Goal: Transaction & Acquisition: Purchase product/service

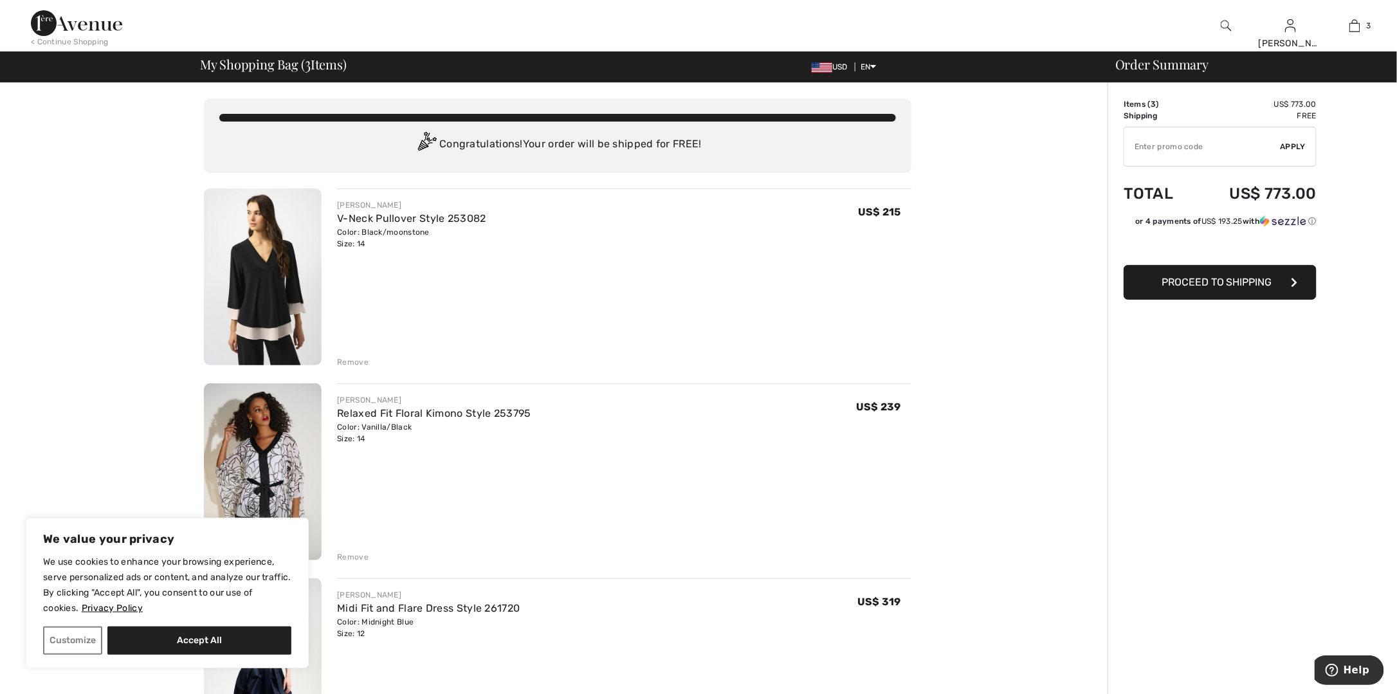
click at [1174, 145] on input "TEXT" at bounding box center [1203, 146] width 156 height 39
click at [1194, 145] on input "TEXT" at bounding box center [1203, 146] width 156 height 39
type input "NEW15"
click at [1299, 147] on span "Apply" at bounding box center [1294, 147] width 26 height 12
click at [1166, 288] on span "Proceed to Shipping" at bounding box center [1217, 282] width 111 height 12
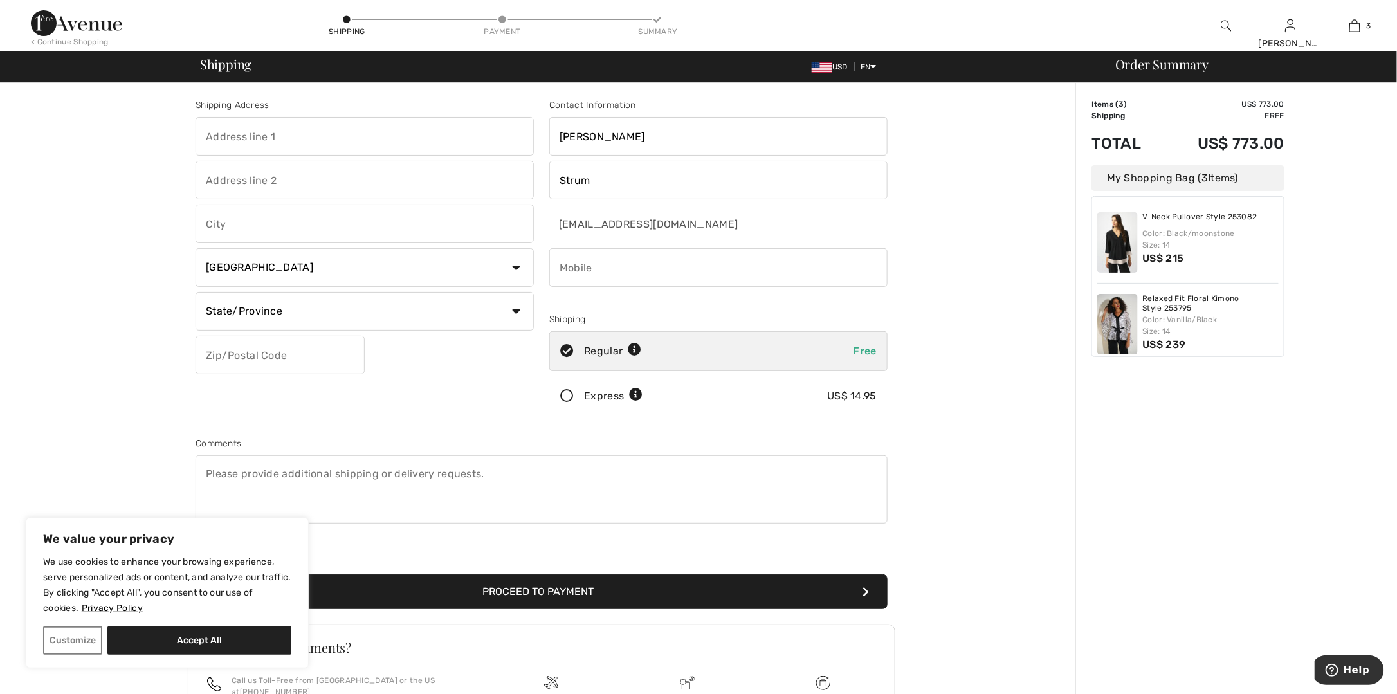
click at [1256, 474] on div "Order Summary Details Items ( 3 ) US$ 773.00 Promo code US$ 0.00 Shipping Free …" at bounding box center [1237, 460] width 322 height 755
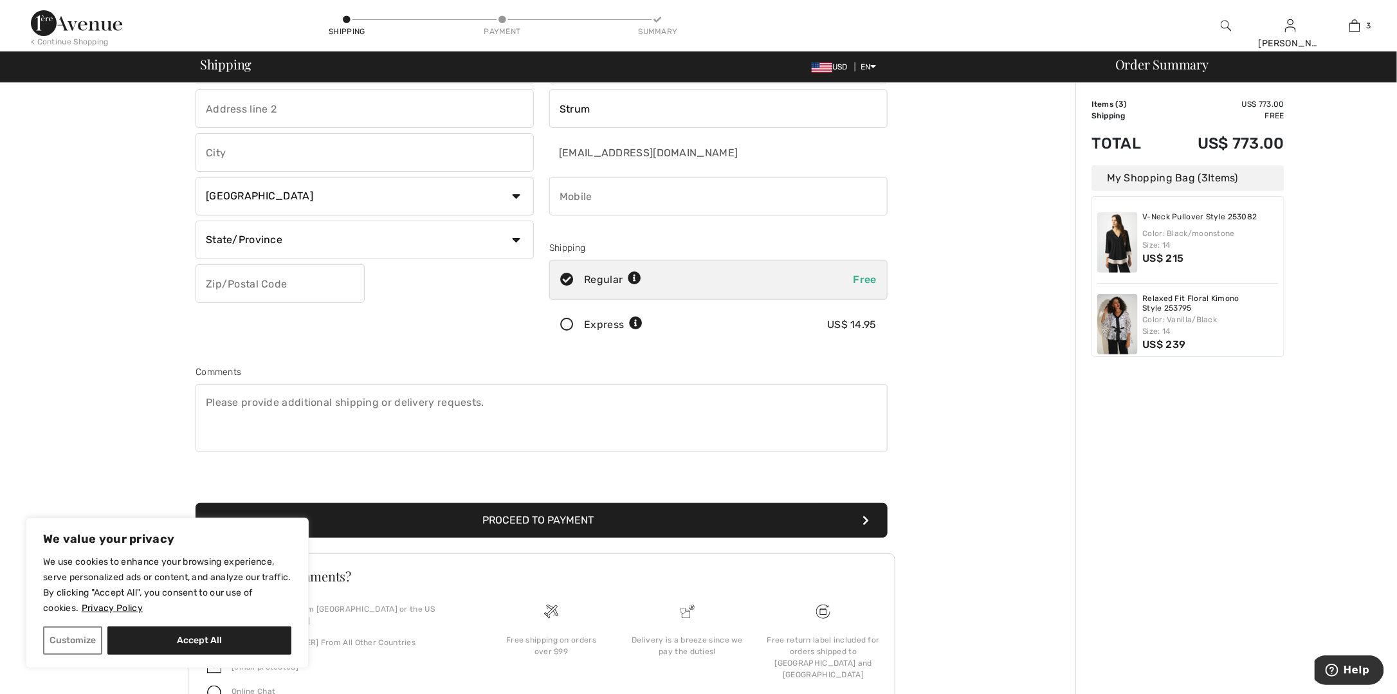
scroll to position [129, 0]
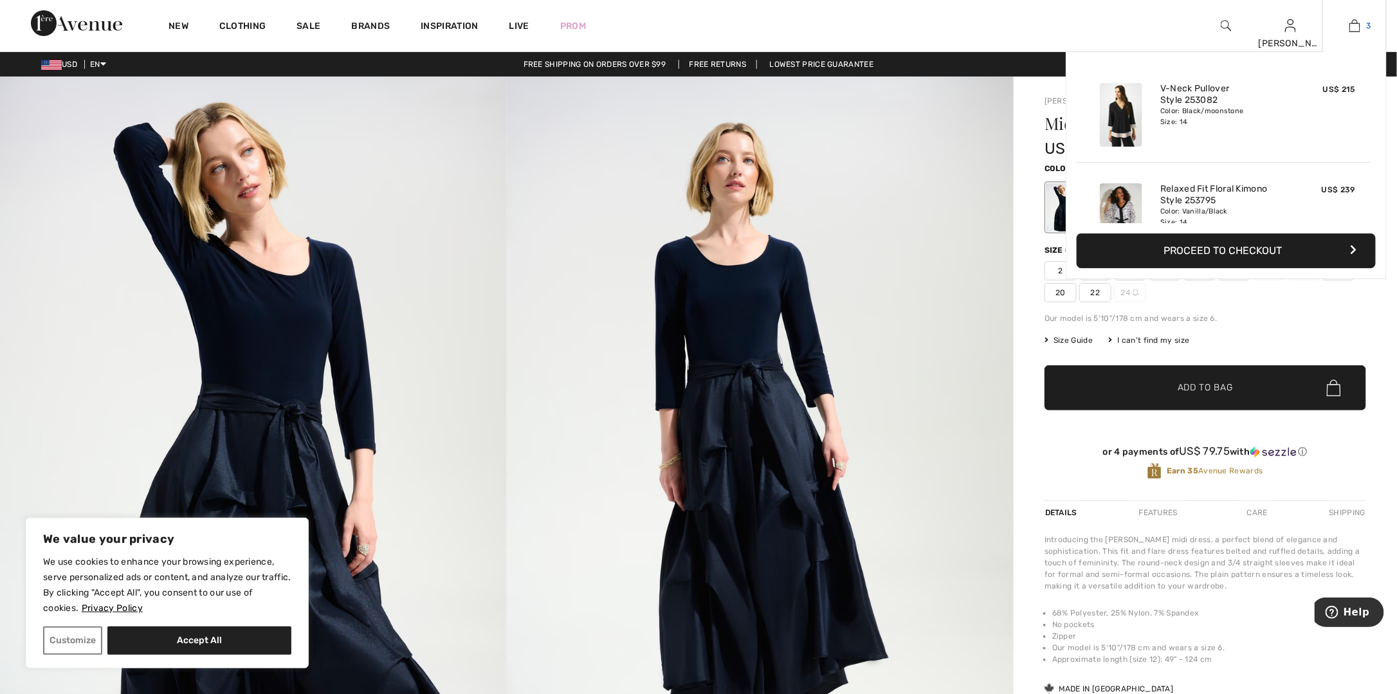
click at [1356, 19] on img at bounding box center [1355, 25] width 11 height 15
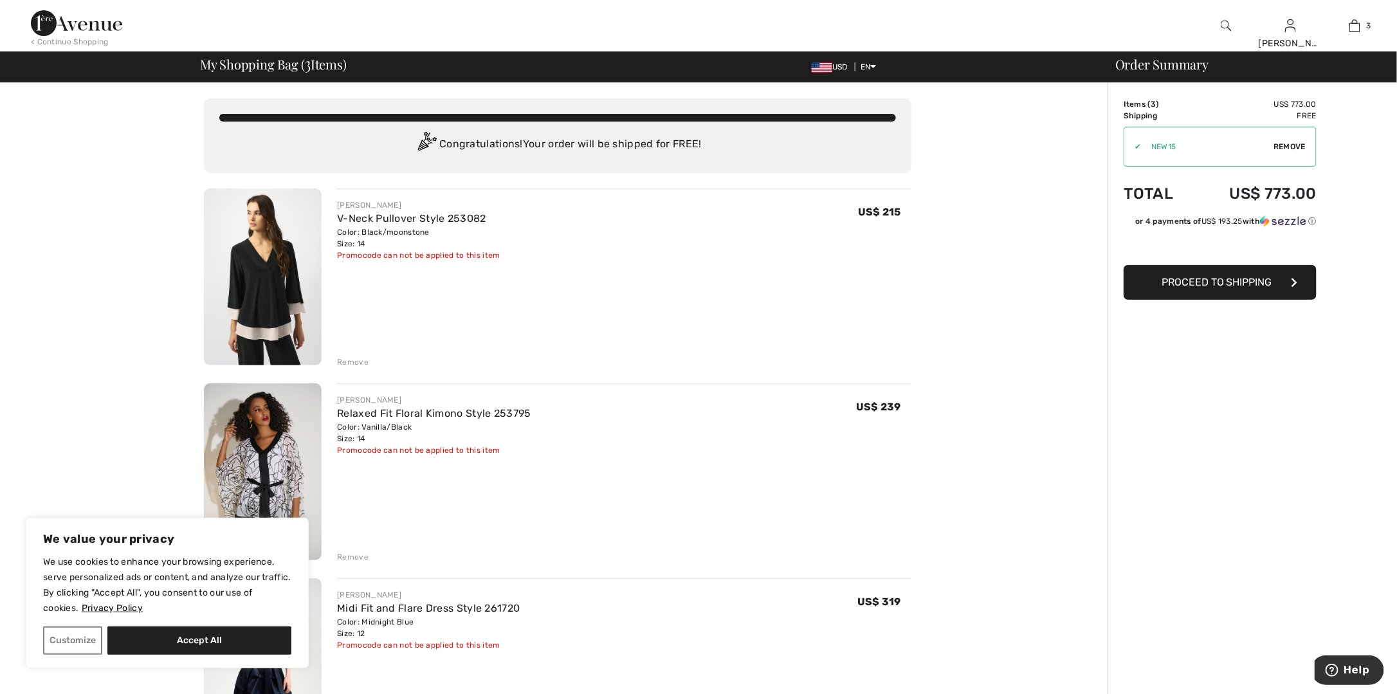
click at [1280, 144] on span "Remove" at bounding box center [1290, 147] width 32 height 12
click at [1259, 143] on input "TEXT" at bounding box center [1203, 146] width 156 height 39
paste input "gregfortunato@hotmail.com"
drag, startPoint x: 1261, startPoint y: 152, endPoint x: 958, endPoint y: 146, distance: 303.1
click at [958, 146] on div "You are only US$ 0.00 away from FREE SHIPPING! Continue Shopping > Congratulati…" at bounding box center [703, 689] width 1390 height 1212
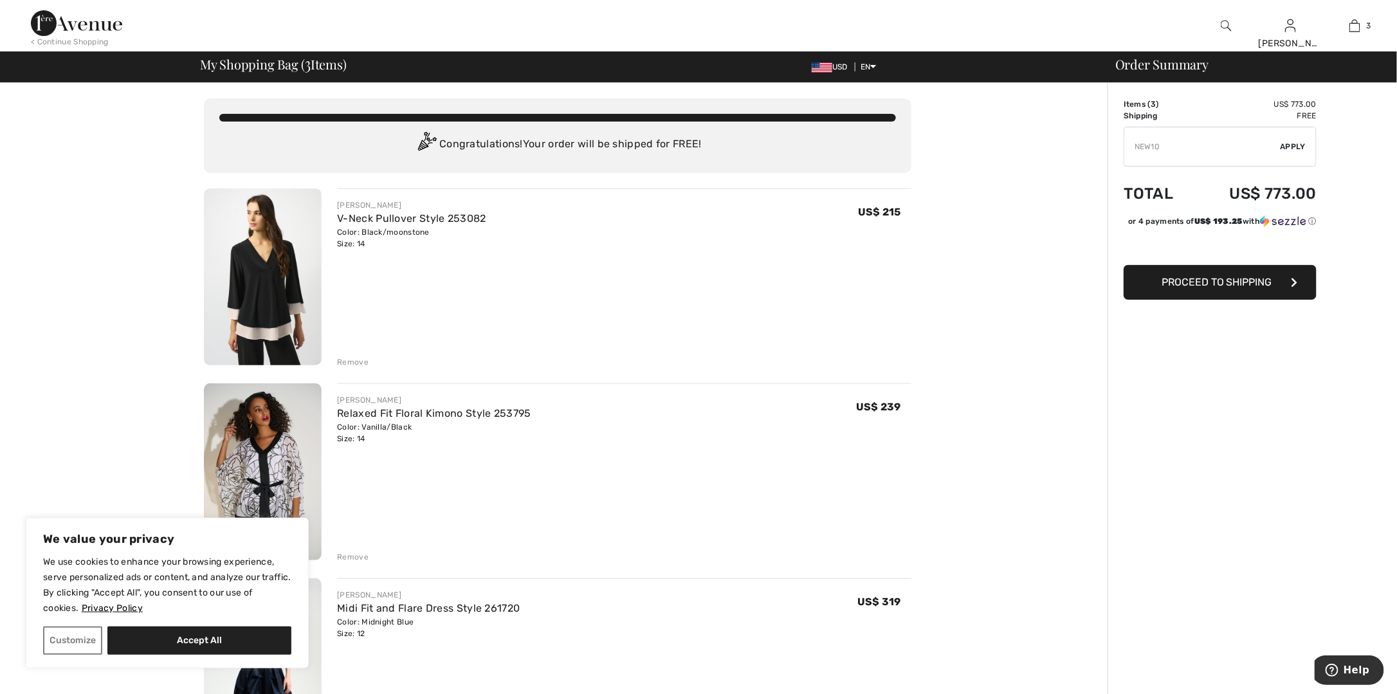
type input "NEW10"
click at [1298, 143] on span "Apply" at bounding box center [1294, 147] width 26 height 12
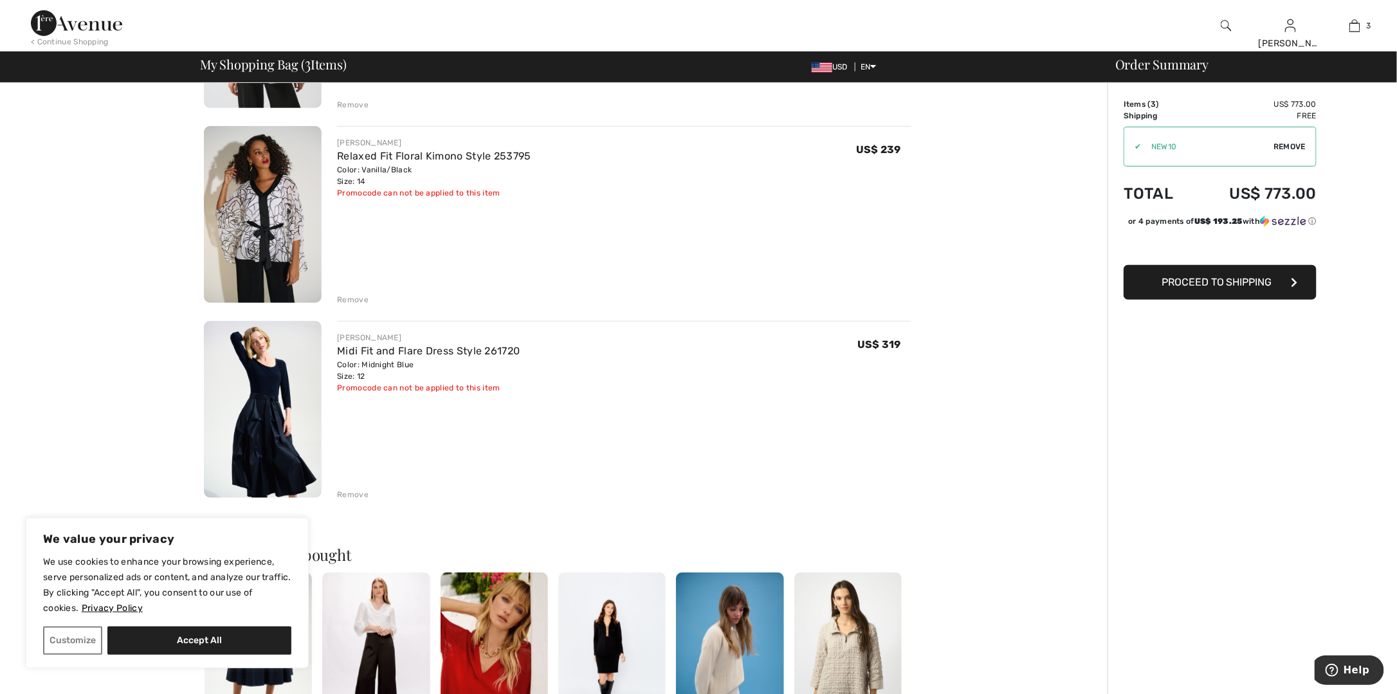
click at [1274, 151] on span "Remove" at bounding box center [1290, 147] width 32 height 12
click at [1226, 148] on input "TEXT" at bounding box center [1203, 146] width 156 height 39
type input "MOTHER"
click at [1282, 147] on span "Apply" at bounding box center [1294, 147] width 26 height 12
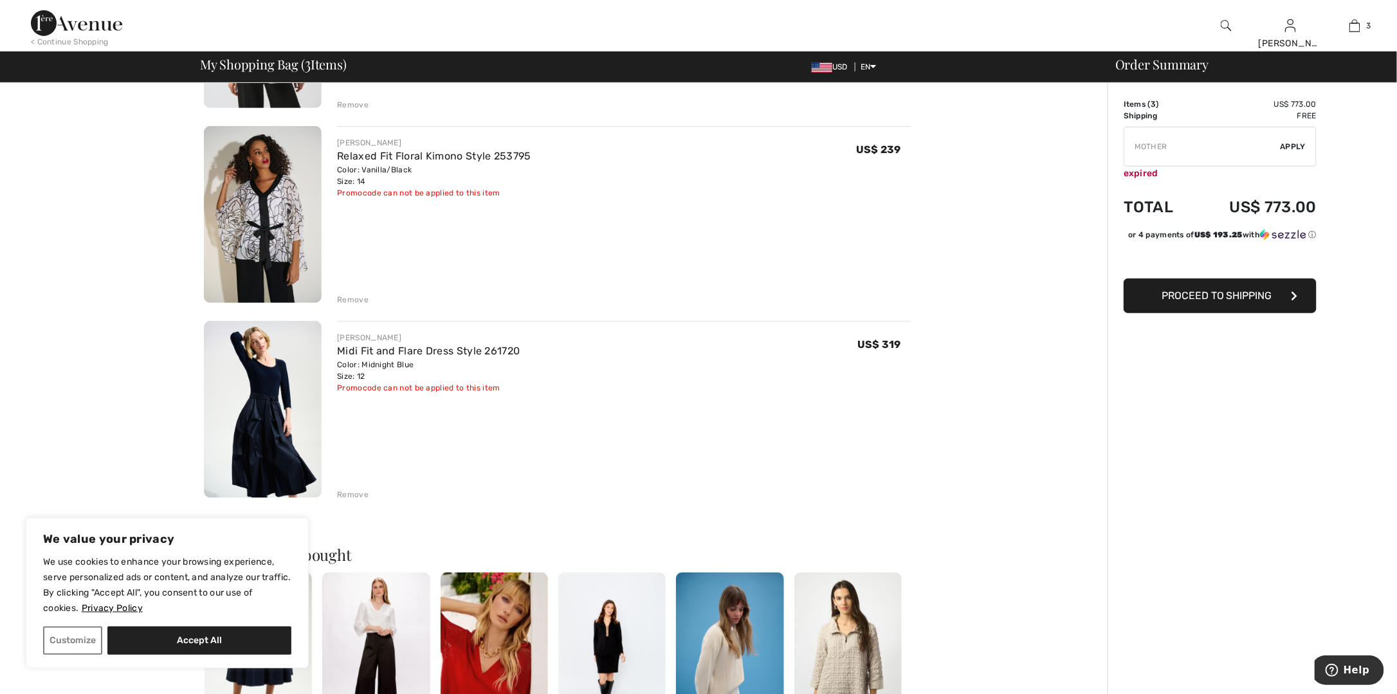
drag, startPoint x: 1180, startPoint y: 145, endPoint x: 986, endPoint y: 125, distance: 195.4
click at [986, 125] on div "You are only US$ 0.00 away from FREE SHIPPING! Continue Shopping > Congratulati…" at bounding box center [703, 432] width 1390 height 1212
click at [1222, 141] on input "TEXT" at bounding box center [1203, 146] width 156 height 39
click at [1285, 149] on span "Apply" at bounding box center [1294, 147] width 26 height 12
drag, startPoint x: 1230, startPoint y: 140, endPoint x: 1058, endPoint y: 138, distance: 172.4
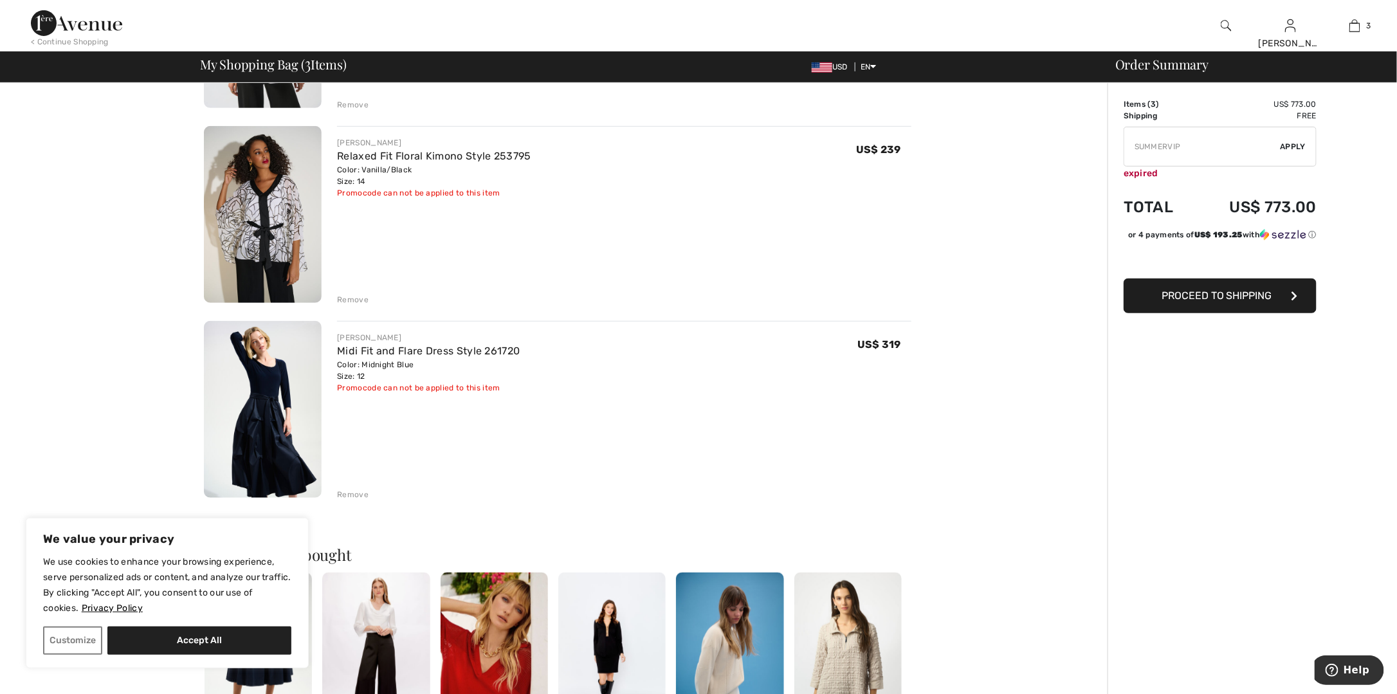
click at [1058, 138] on div "You are only US$ 0.00 away from FREE SHIPPING! Continue Shopping > Congratulati…" at bounding box center [703, 432] width 1390 height 1212
type input "FALLSALE"
click at [1286, 149] on span "Apply" at bounding box center [1294, 147] width 26 height 12
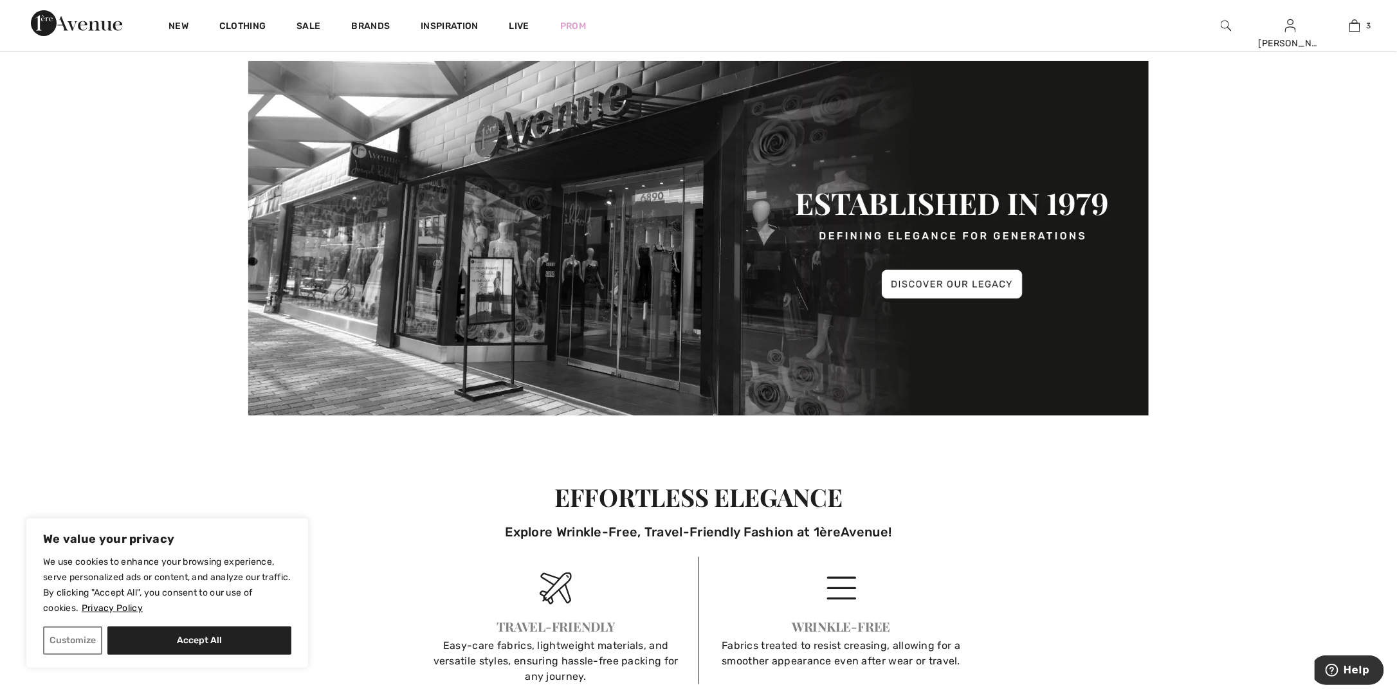
scroll to position [2573, 0]
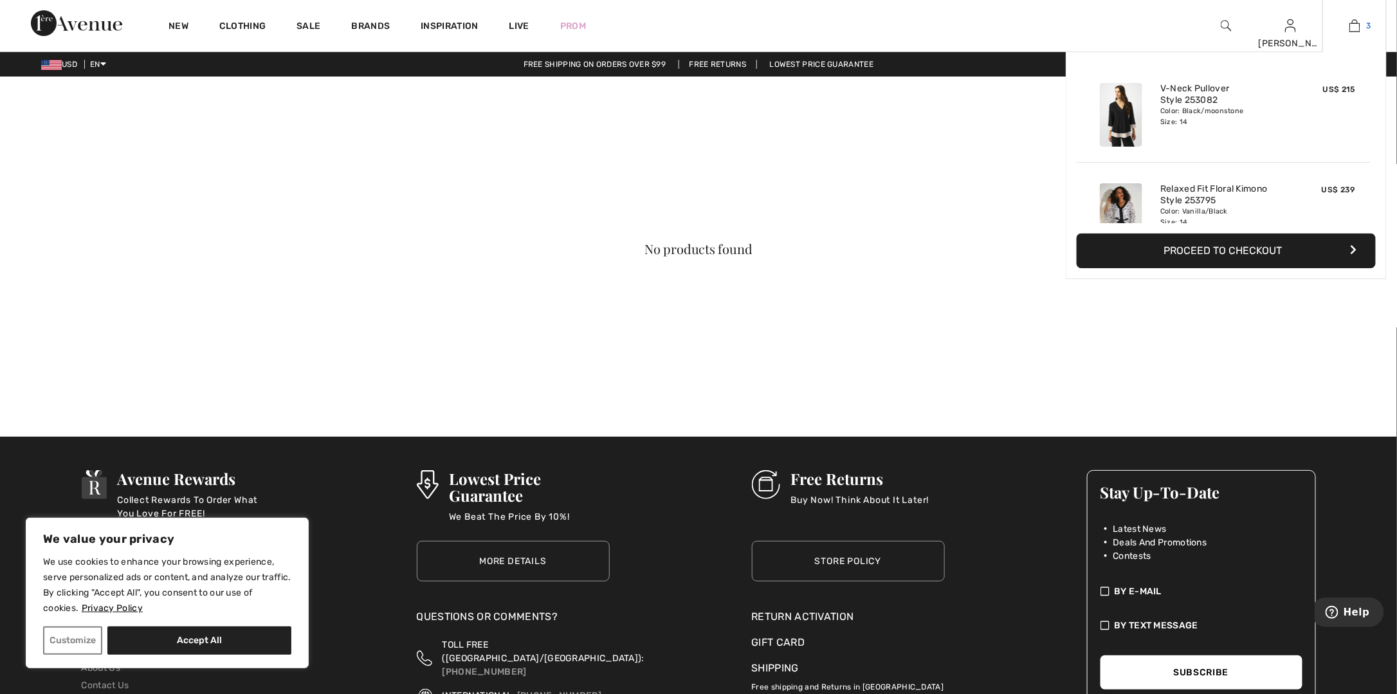
click at [1370, 30] on span "3" at bounding box center [1369, 26] width 5 height 12
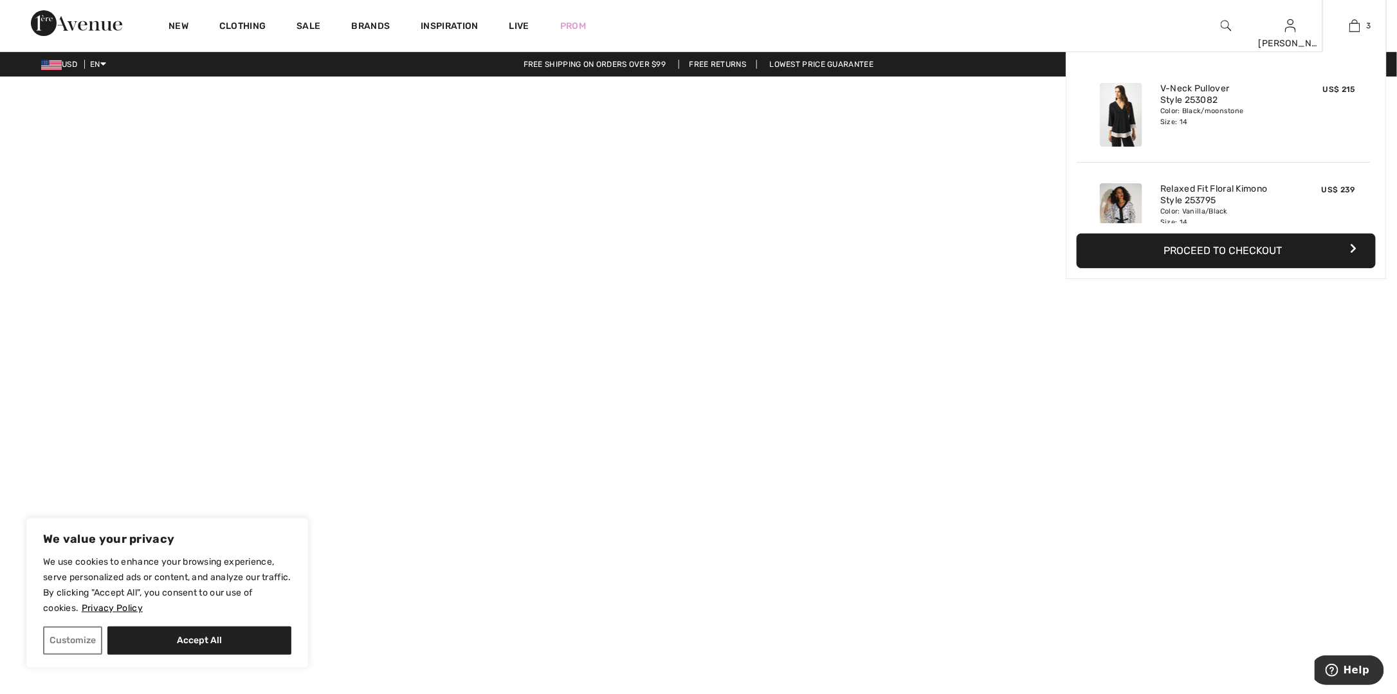
click at [1265, 252] on button "Proceed to Checkout" at bounding box center [1226, 251] width 299 height 35
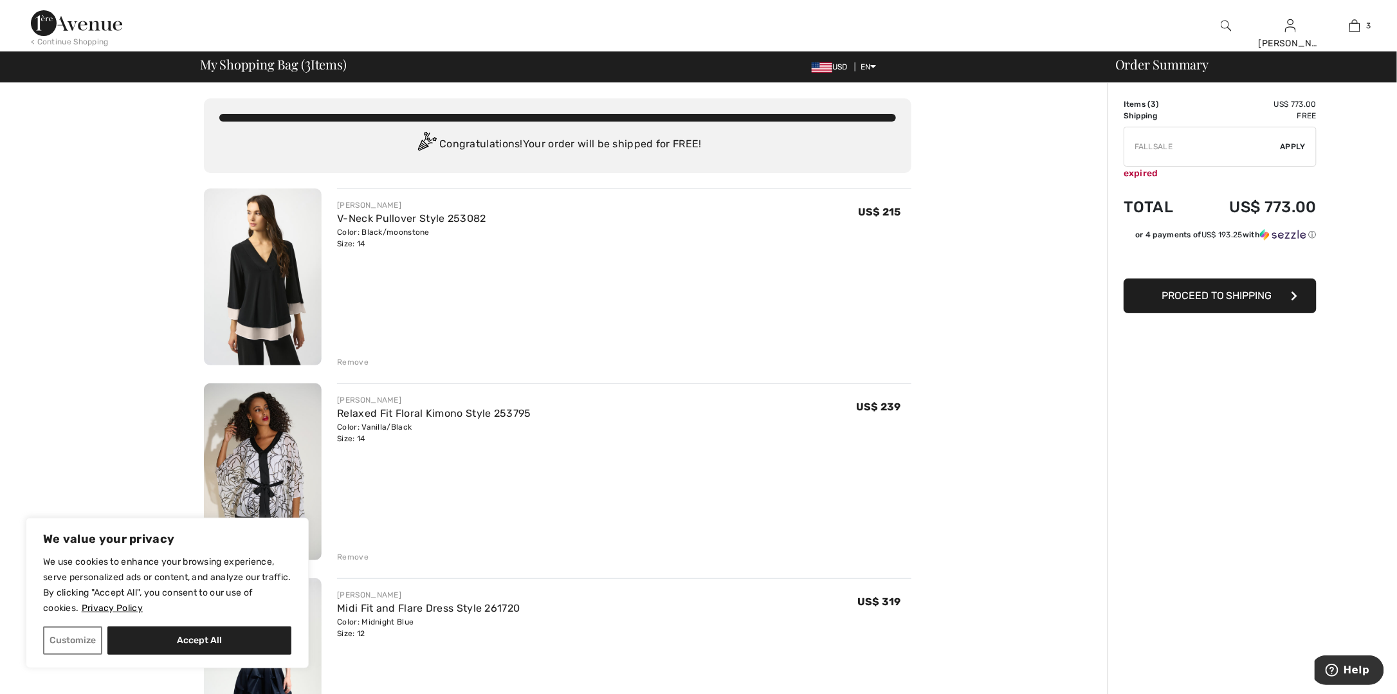
drag, startPoint x: 1181, startPoint y: 143, endPoint x: 1078, endPoint y: 147, distance: 103.6
click at [1078, 147] on div "You are only US$ 0.00 away from FREE SHIPPING! Continue Shopping > Congratulati…" at bounding box center [703, 693] width 1390 height 1221
click at [1256, 295] on span "Proceed to Shipping" at bounding box center [1217, 295] width 111 height 12
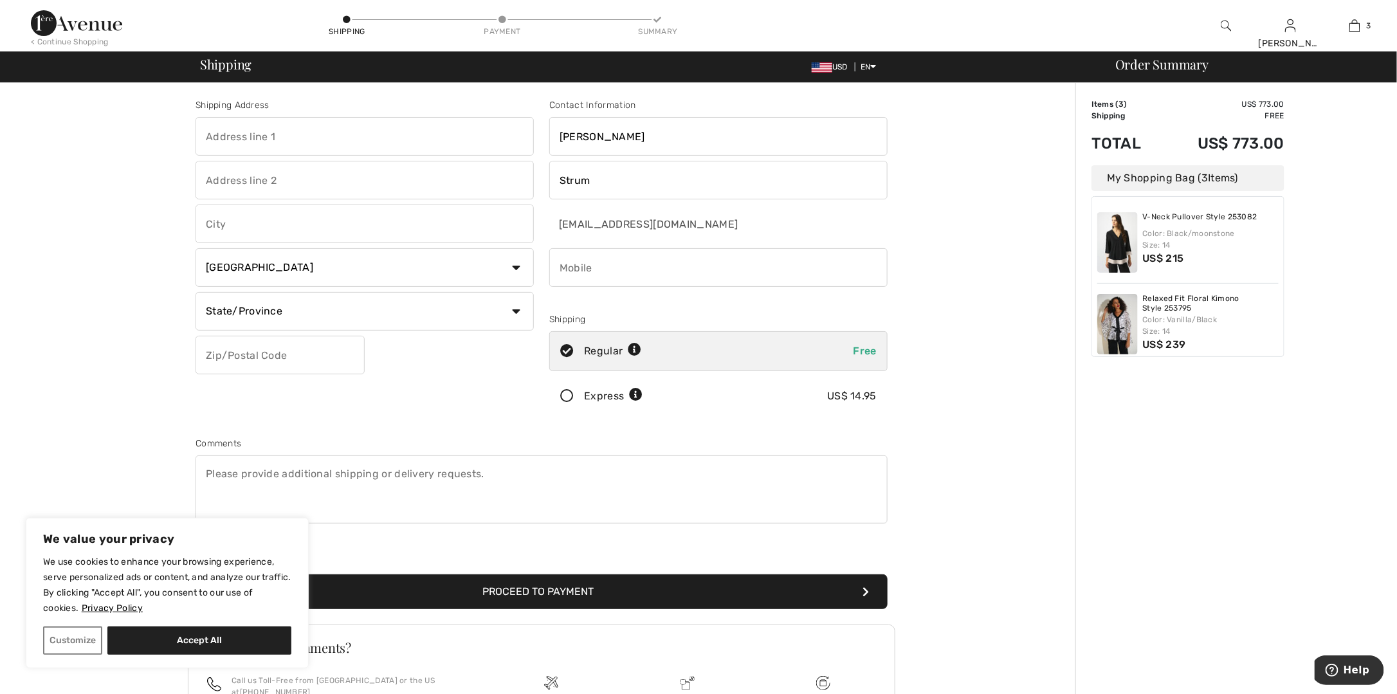
click at [297, 138] on input "text" at bounding box center [365, 136] width 338 height 39
type input "56 Augusta Lane"
type input "Fleetwood"
click at [311, 279] on select "Country Canada United States Afghanistan Aland Islands Albania Algeria American…" at bounding box center [365, 267] width 338 height 39
select select "US"
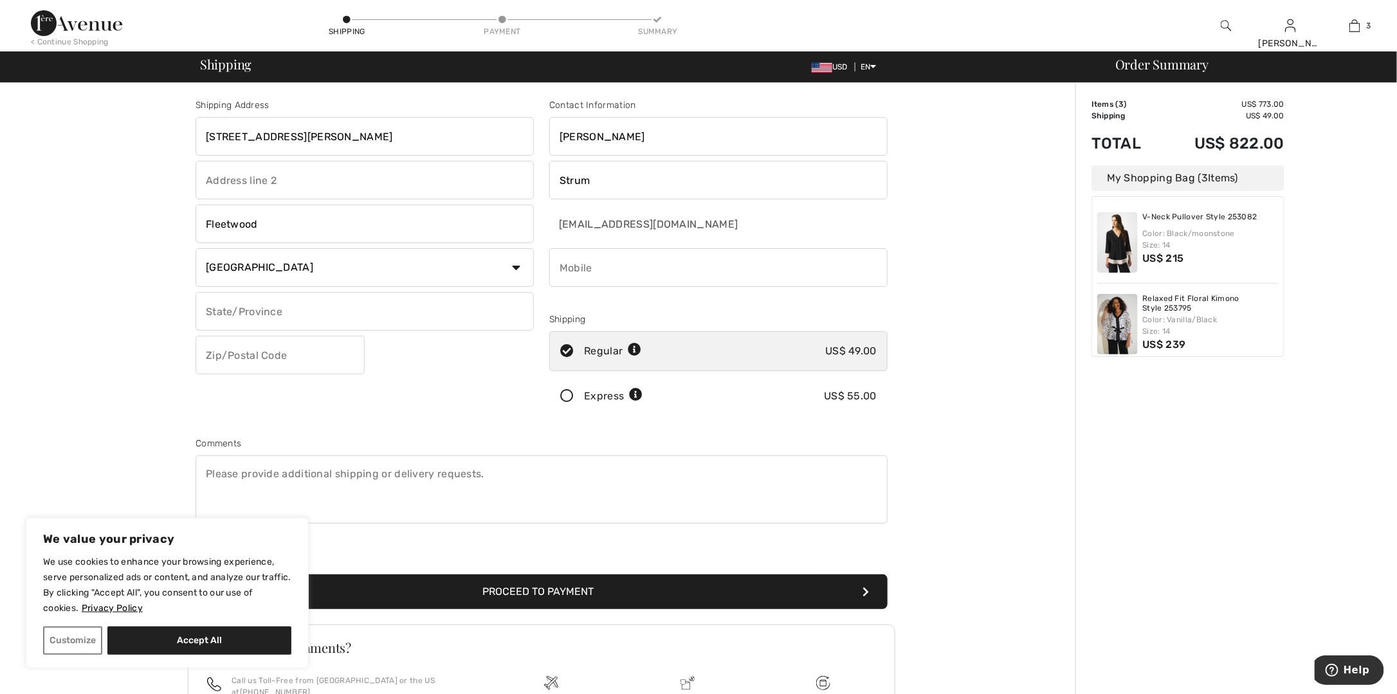
click at [196, 248] on select "Country Canada United States Afghanistan Aland Islands Albania Algeria American…" at bounding box center [365, 267] width 338 height 39
click at [298, 315] on select "State/Province Alabama Alaska American Samoa Arizona Arkansas California Colora…" at bounding box center [365, 311] width 338 height 39
select select "PA"
click at [196, 292] on select "State/Province Alabama Alaska American Samoa Arizona Arkansas California Colora…" at bounding box center [365, 311] width 338 height 39
click at [266, 361] on input "text" at bounding box center [280, 355] width 169 height 39
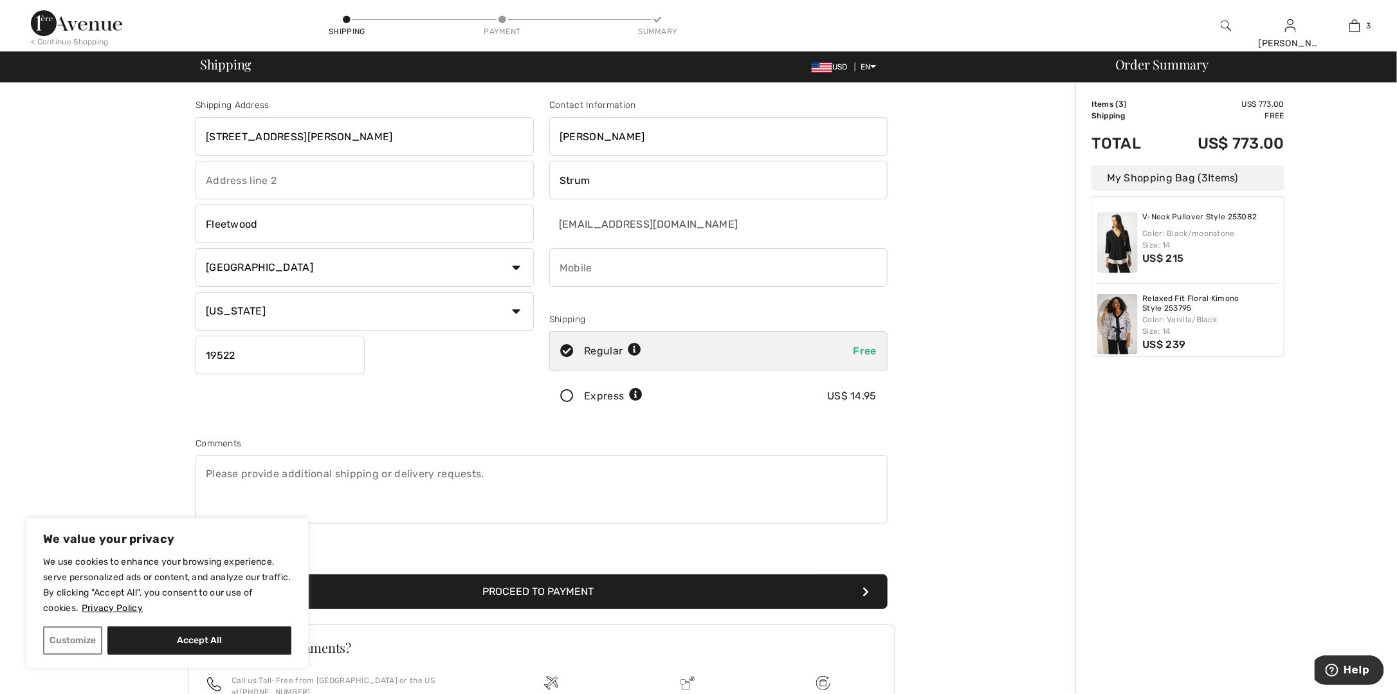
type input "19522"
click at [988, 452] on div "Shipping Address 56 Augusta Lane Fleetwood Country Canada United States Afghani…" at bounding box center [542, 460] width 1068 height 755
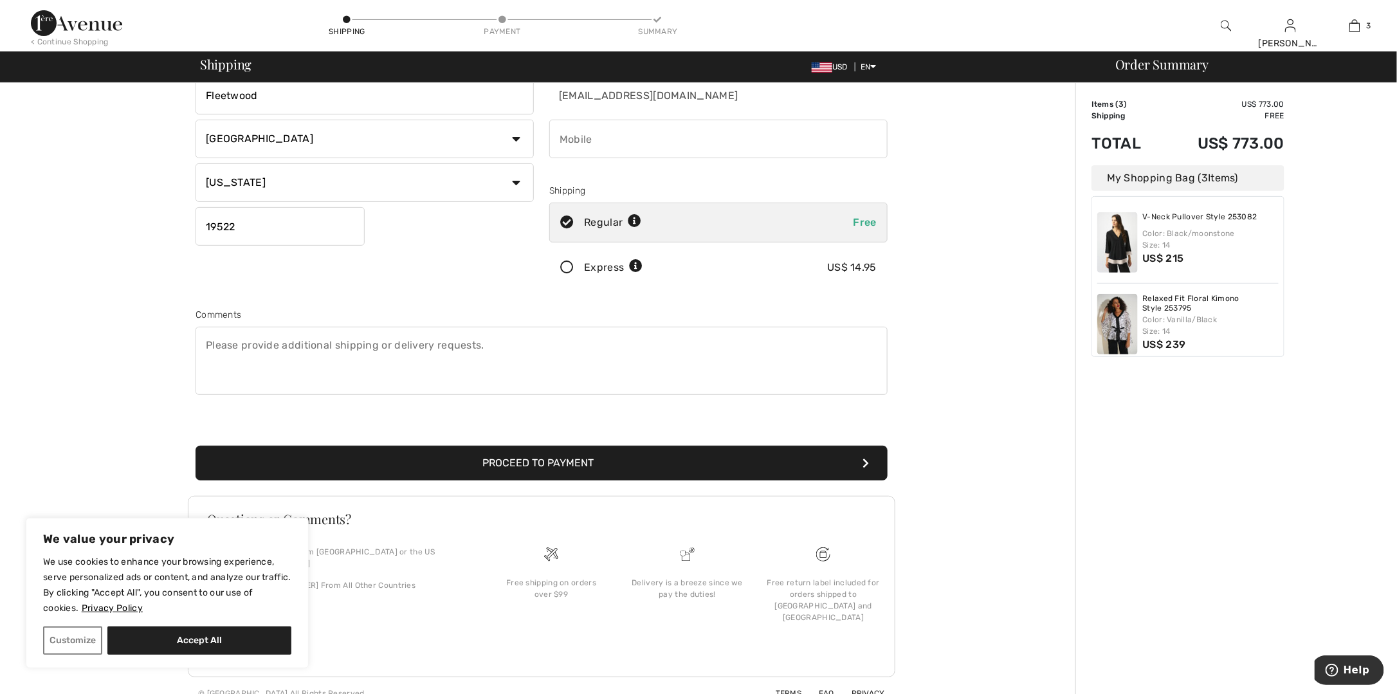
click at [598, 448] on button "Proceed to Payment" at bounding box center [542, 463] width 692 height 35
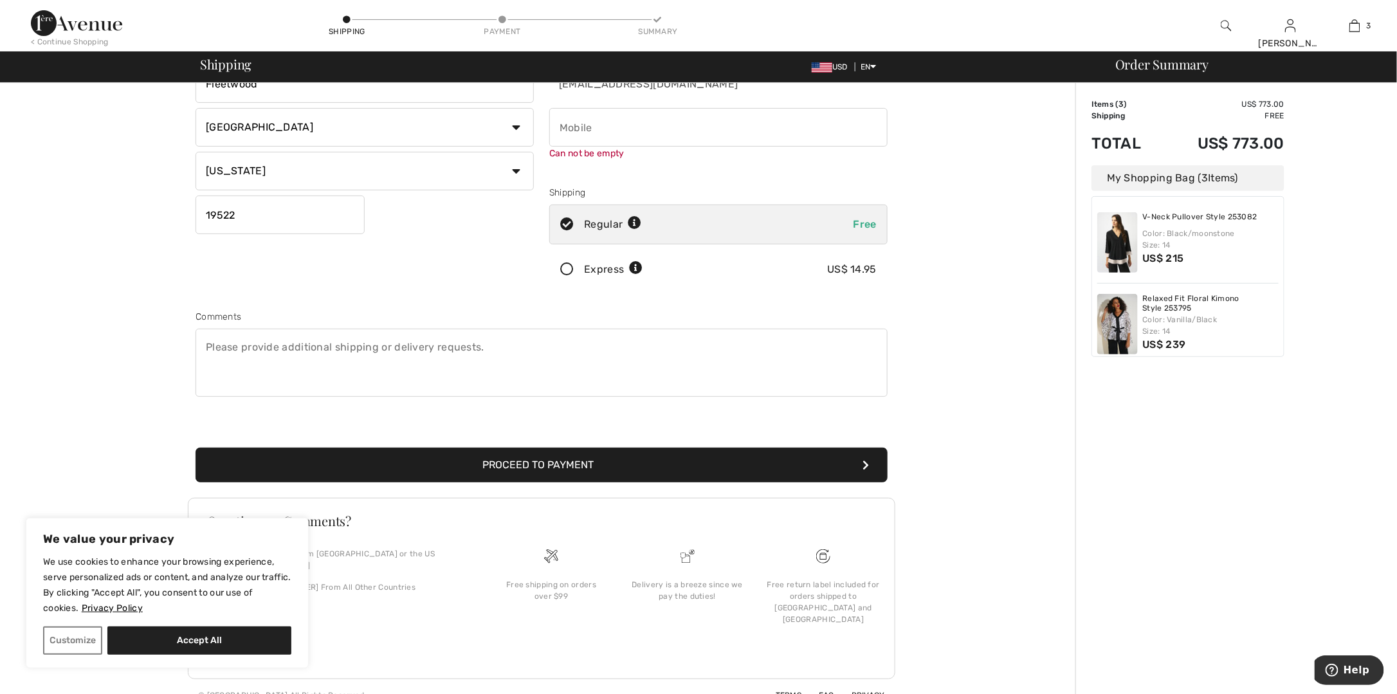
scroll to position [142, 0]
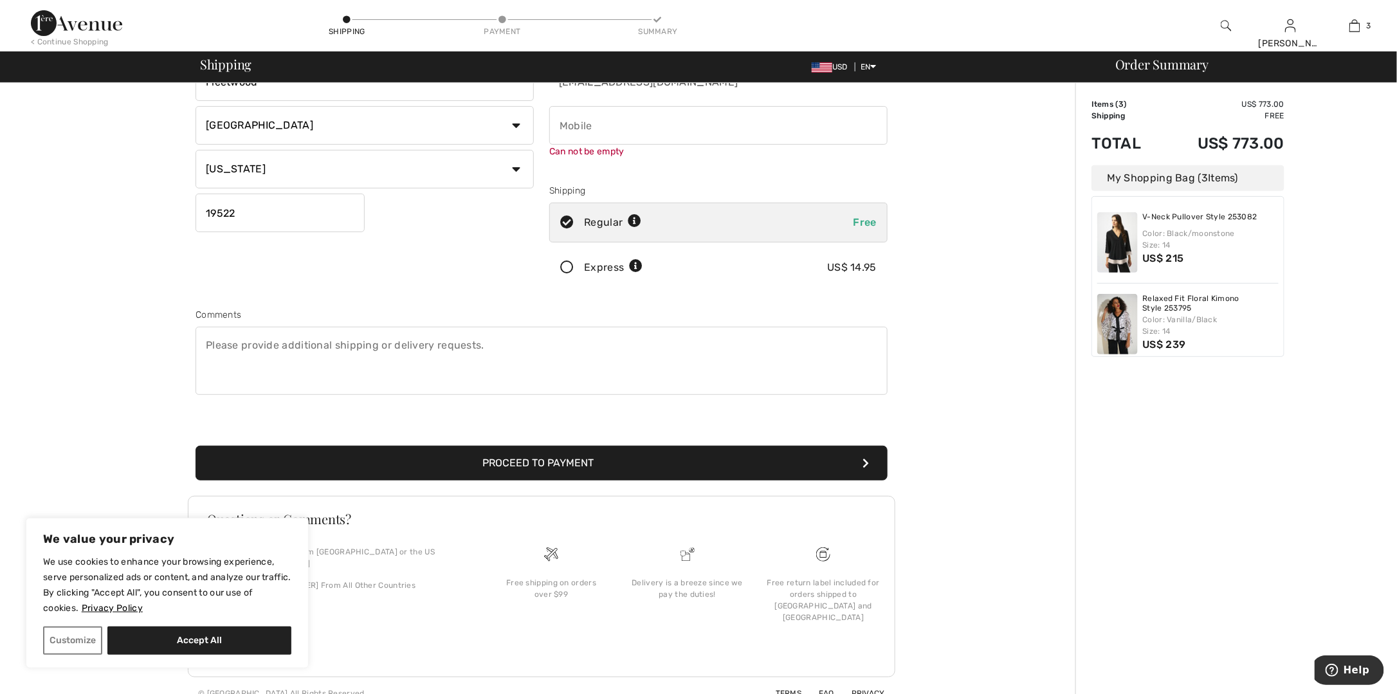
click at [639, 217] on icon at bounding box center [635, 222] width 14 height 14
click at [634, 216] on icon at bounding box center [635, 222] width 14 height 14
click at [638, 219] on icon at bounding box center [635, 222] width 14 height 14
radio input "true"
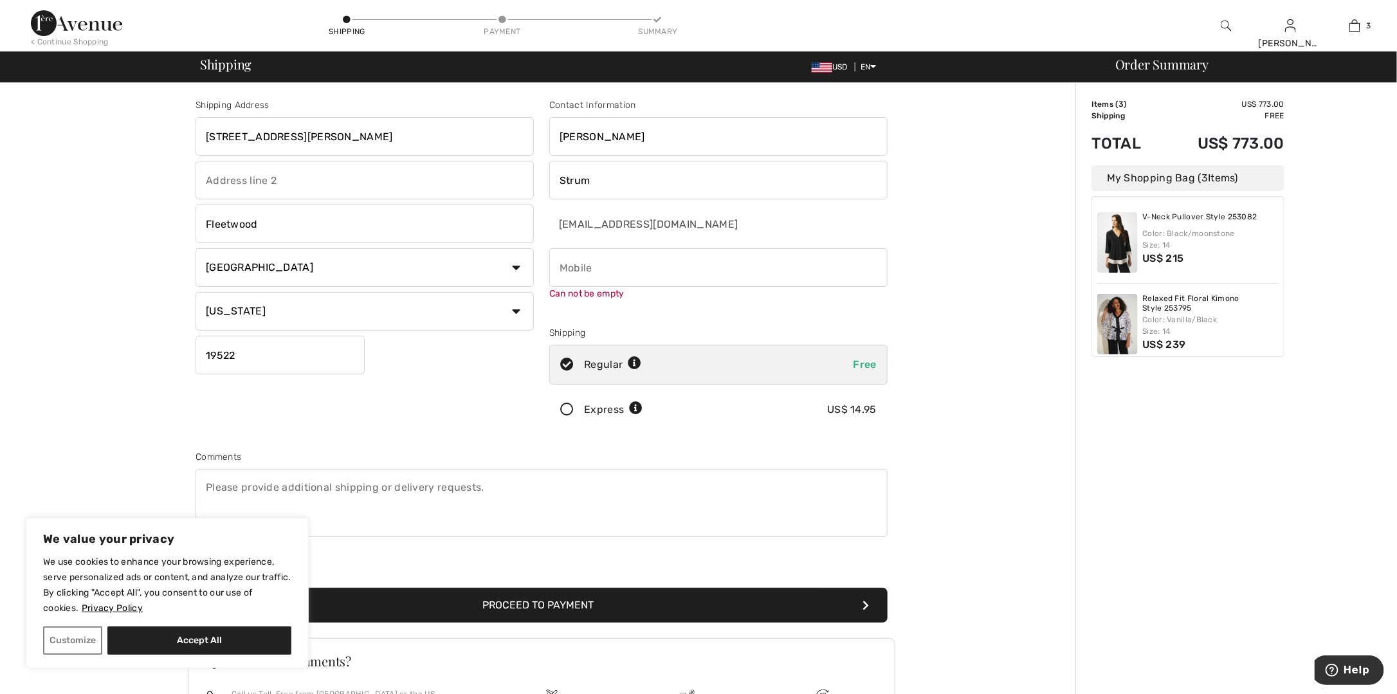
click at [637, 256] on input "phone" at bounding box center [718, 267] width 338 height 39
type input "6105334315"
click at [932, 290] on div "Shipping Address 56 Augusta Lane Fleetwood Country Canada United States Afghani…" at bounding box center [542, 467] width 1068 height 769
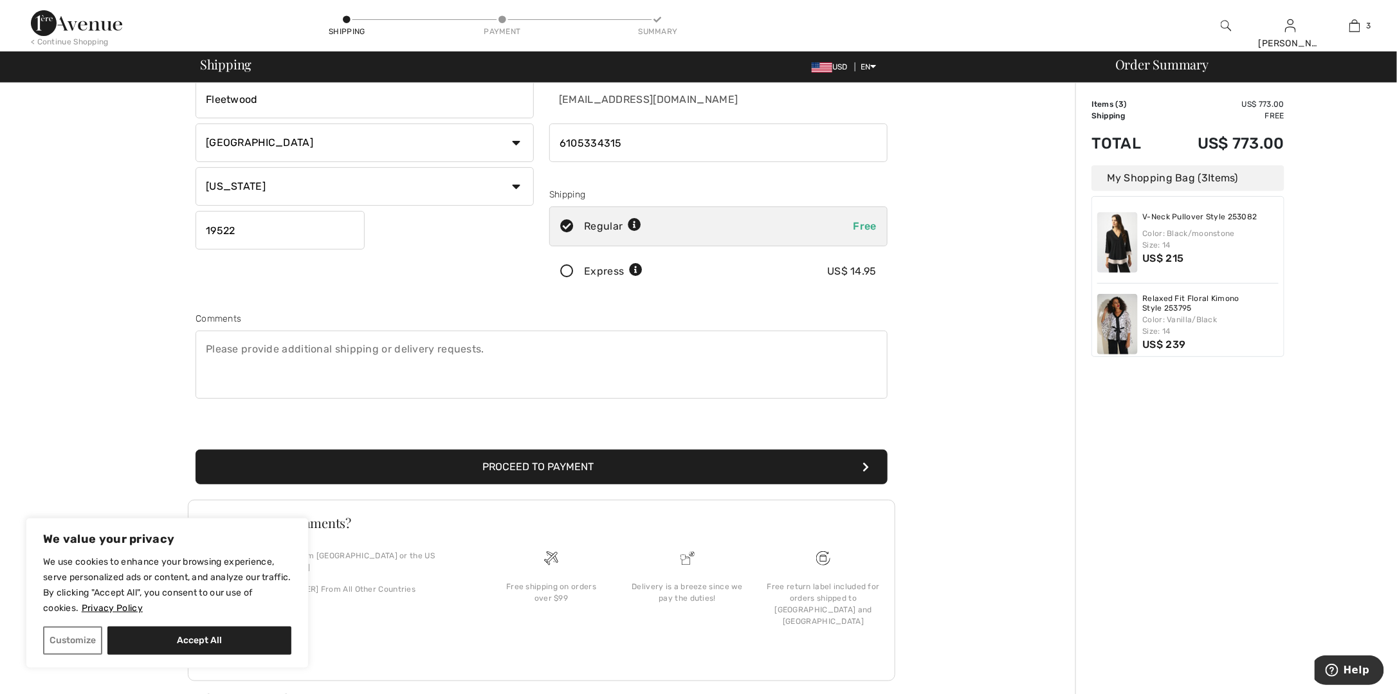
scroll to position [129, 0]
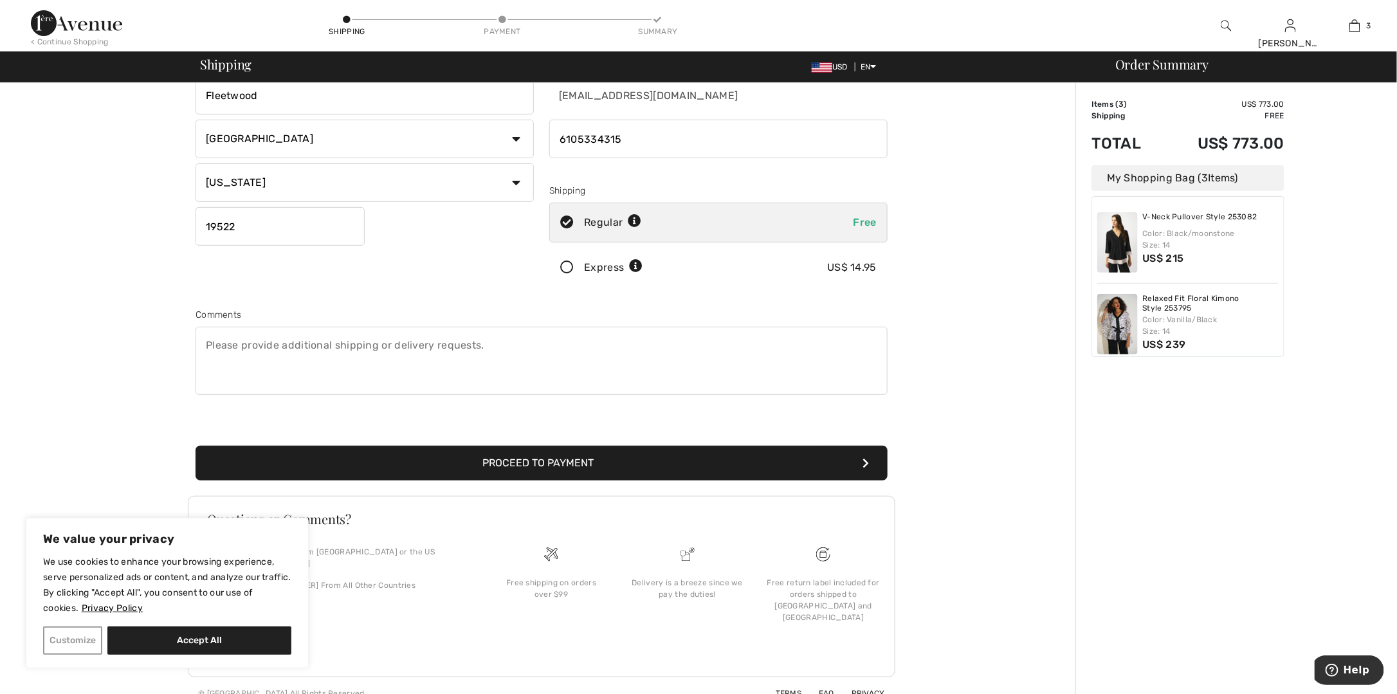
click at [73, 640] on button "Customize" at bounding box center [72, 641] width 59 height 28
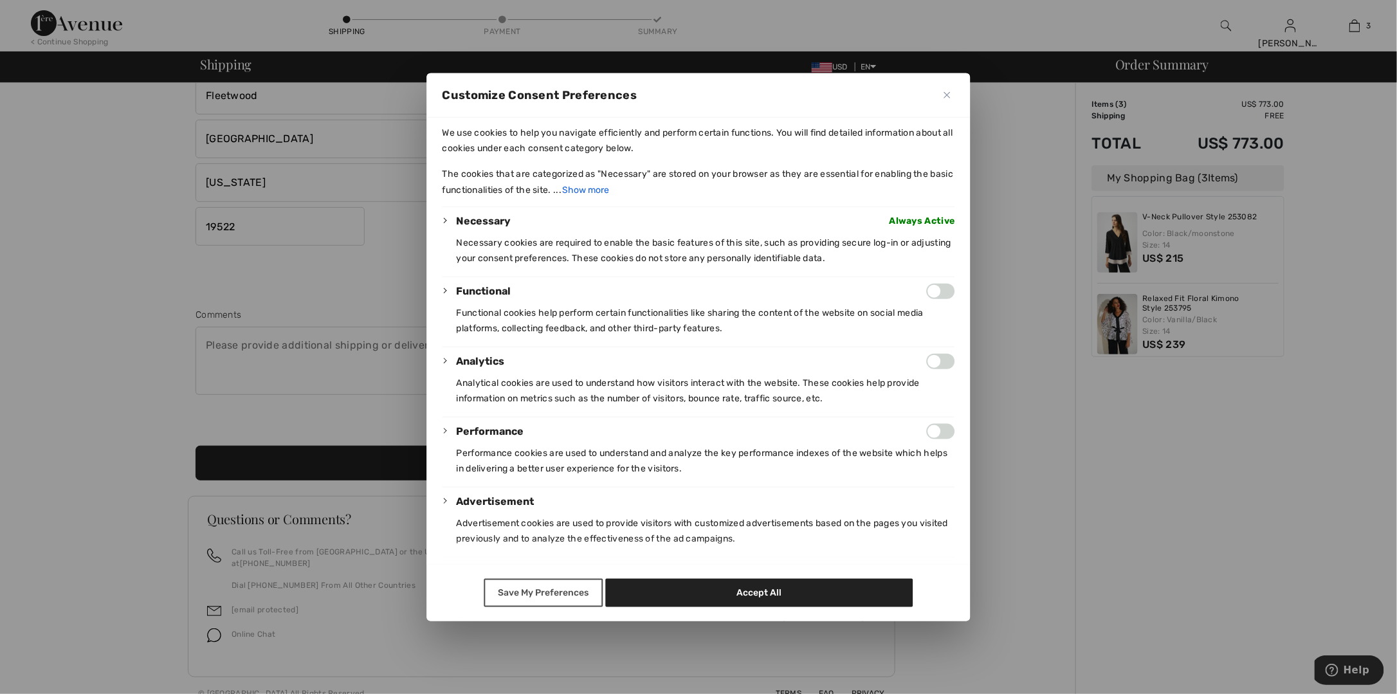
click at [569, 591] on button "Save My Preferences" at bounding box center [543, 593] width 119 height 28
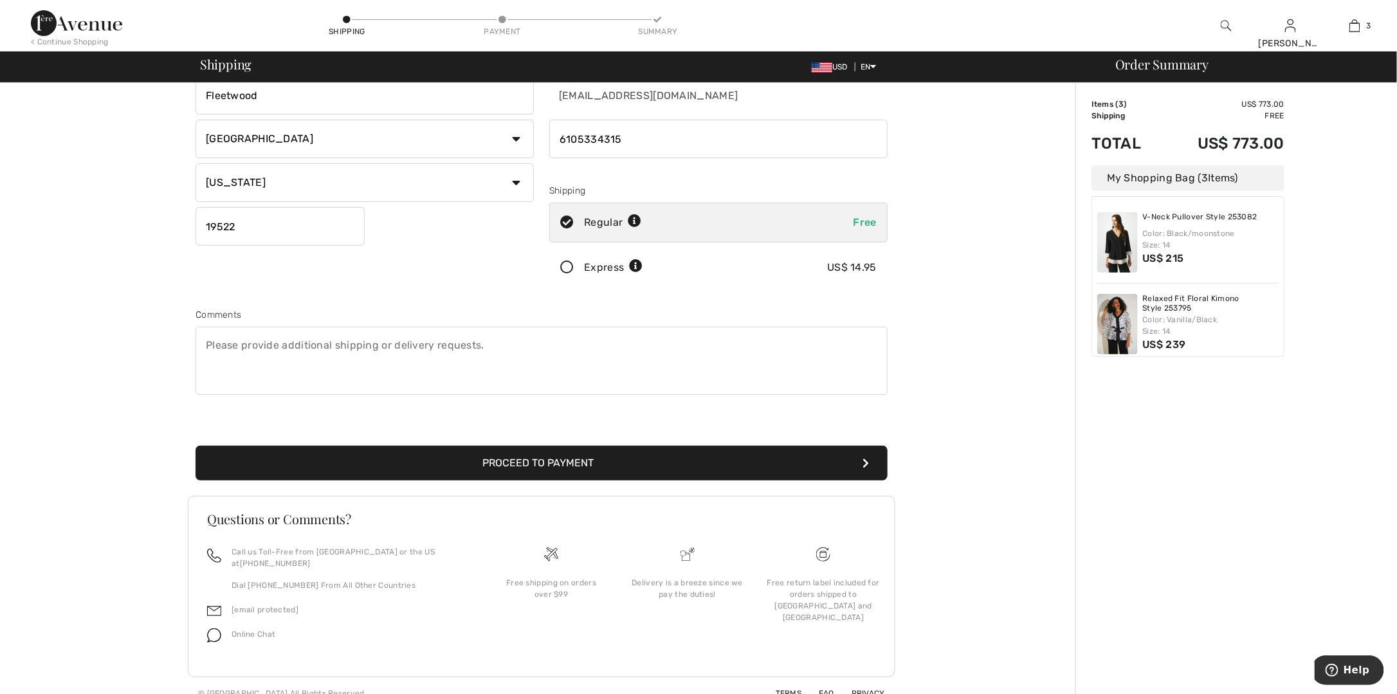
click at [633, 264] on icon at bounding box center [636, 267] width 14 height 14
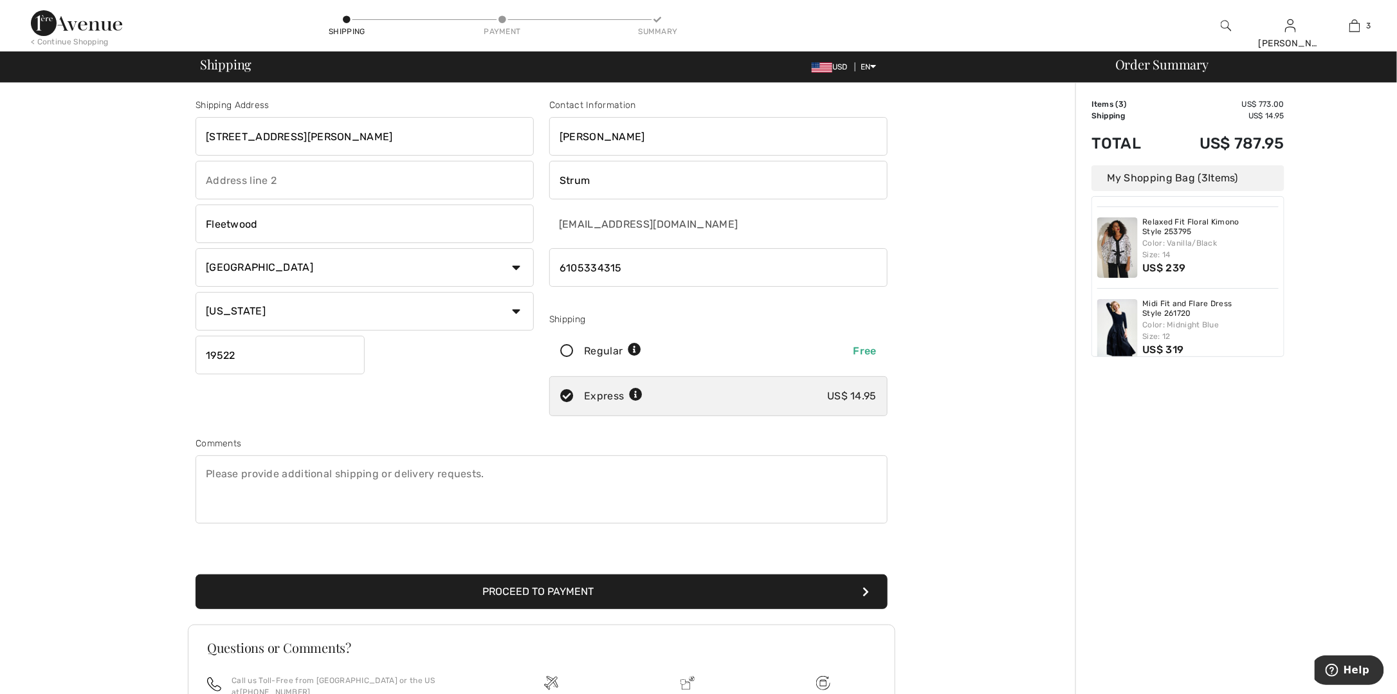
scroll to position [89, 0]
click at [665, 353] on div "Regular Free" at bounding box center [718, 351] width 338 height 40
radio input "true"
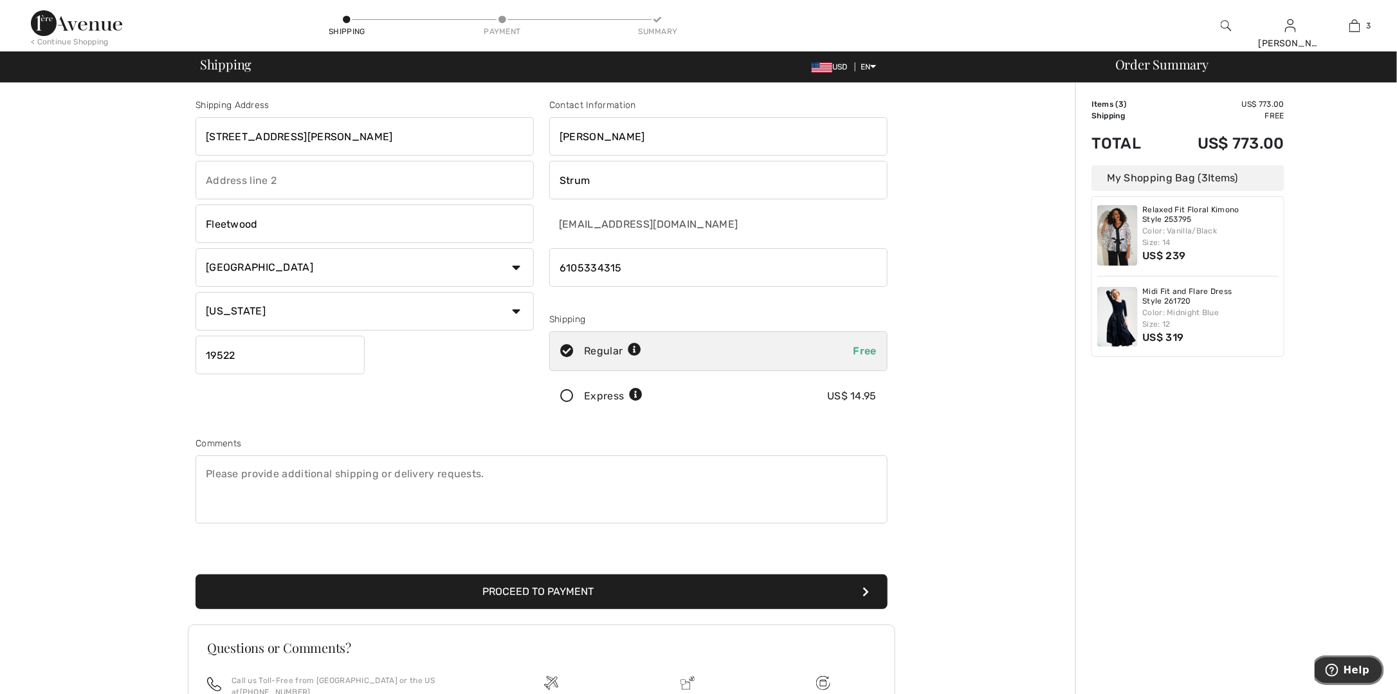
click at [1358, 668] on span "Help" at bounding box center [1356, 670] width 26 height 12
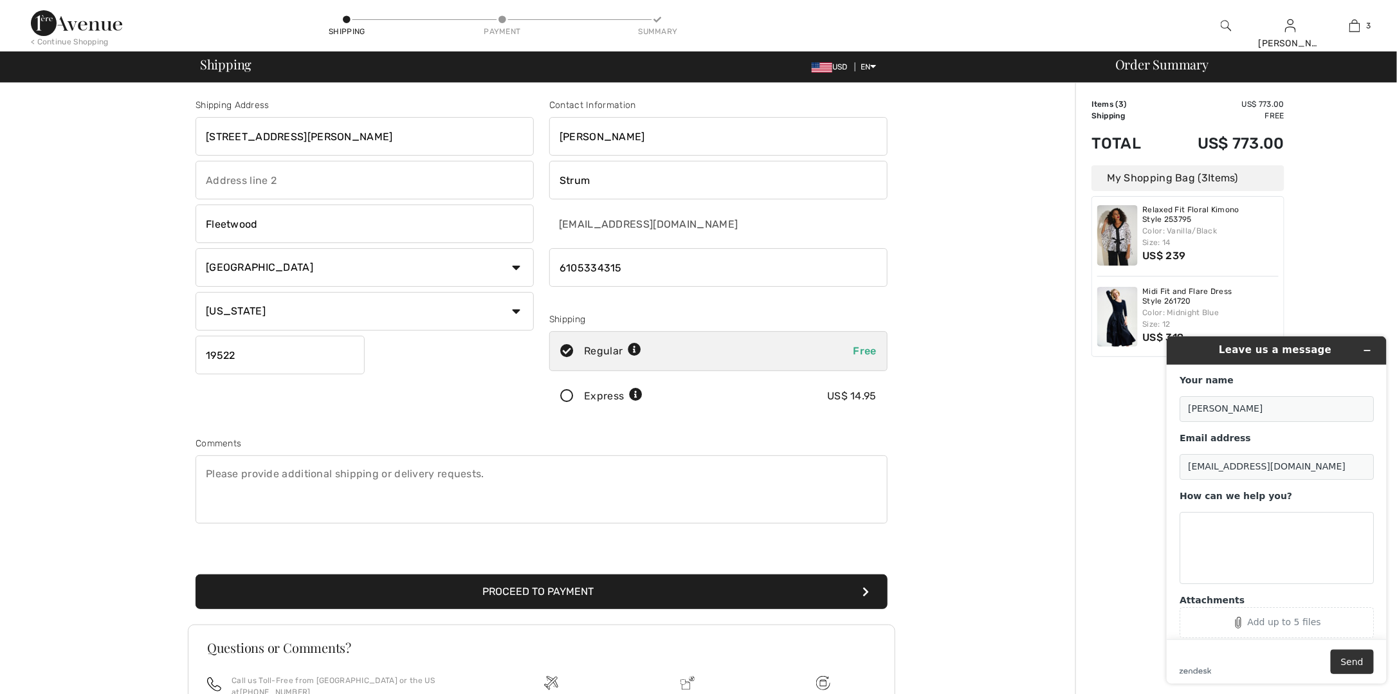
click at [1088, 515] on div "Order Summary Details Items ( 3 ) US$ 773.00 Promo code US$ 0.00 Shipping Free …" at bounding box center [1237, 460] width 322 height 755
click at [601, 585] on button "Proceed to Payment" at bounding box center [542, 591] width 692 height 35
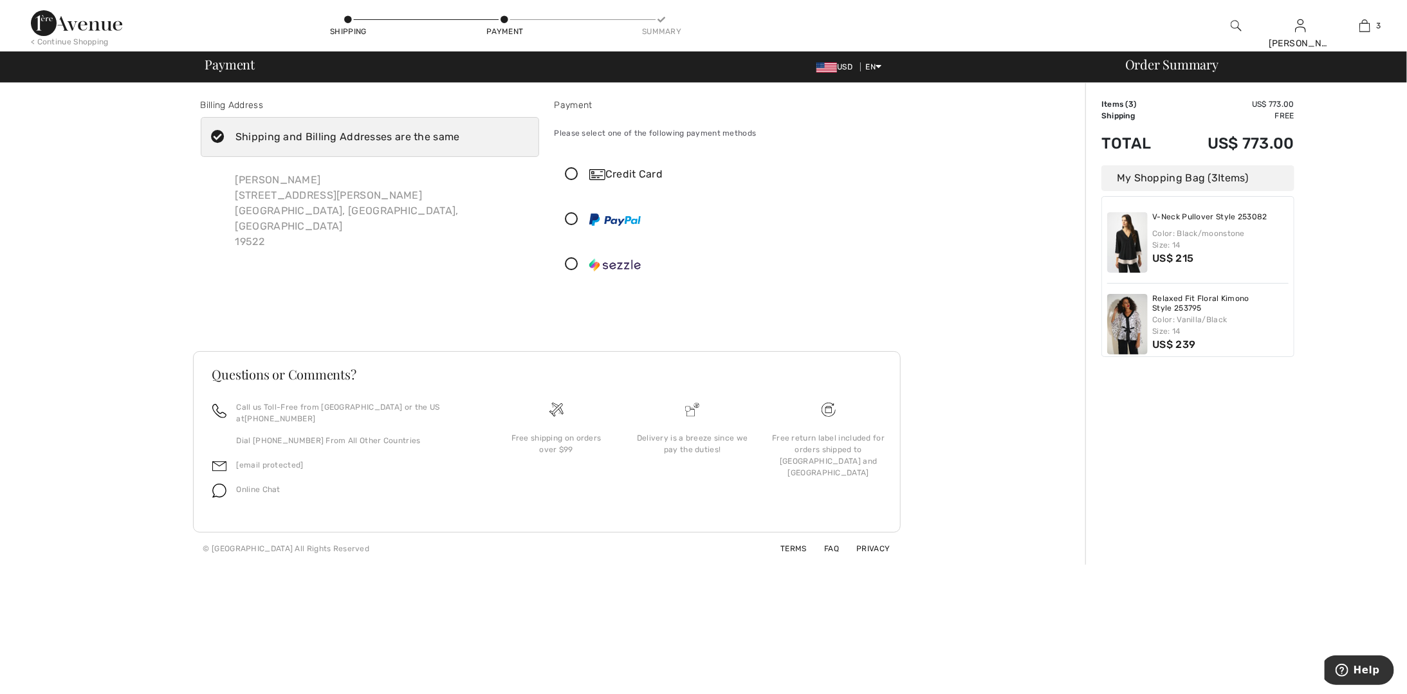
click at [574, 173] on icon at bounding box center [572, 175] width 34 height 14
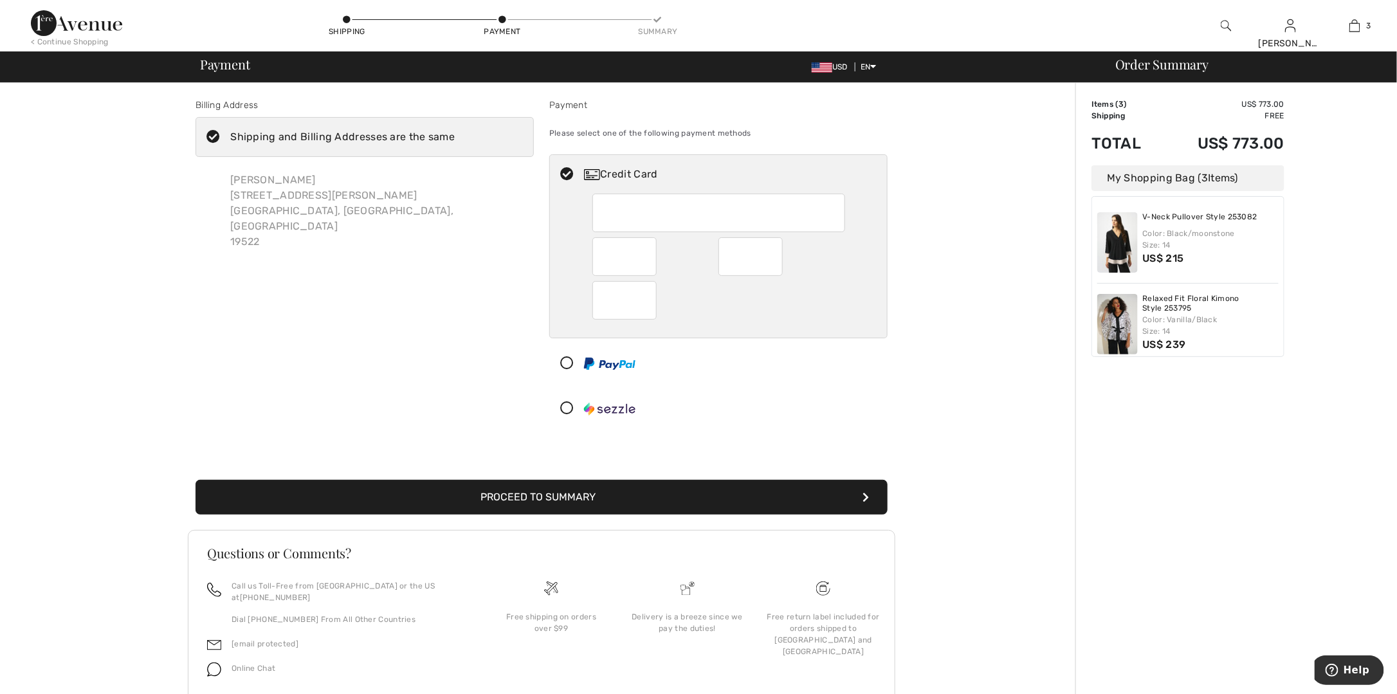
click at [645, 487] on button "Proceed to Summary" at bounding box center [542, 497] width 692 height 35
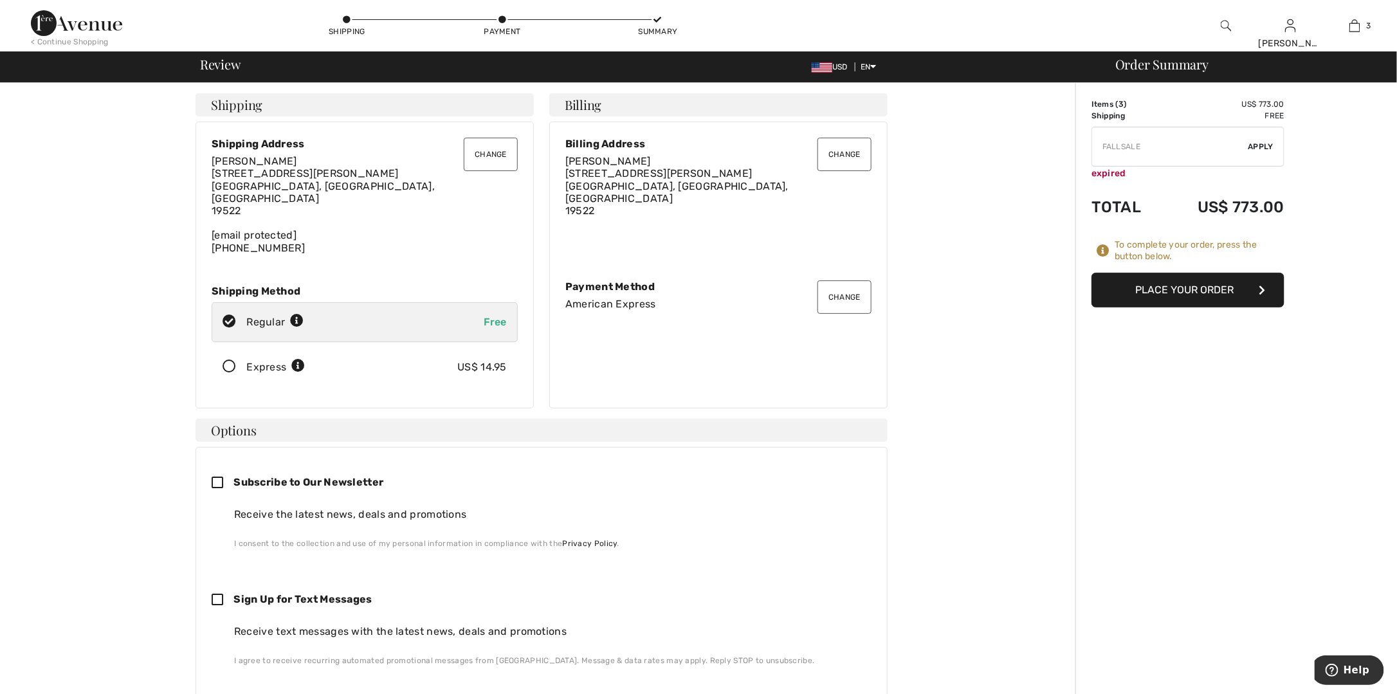
click at [1207, 283] on button "Place Your Order" at bounding box center [1188, 290] width 193 height 35
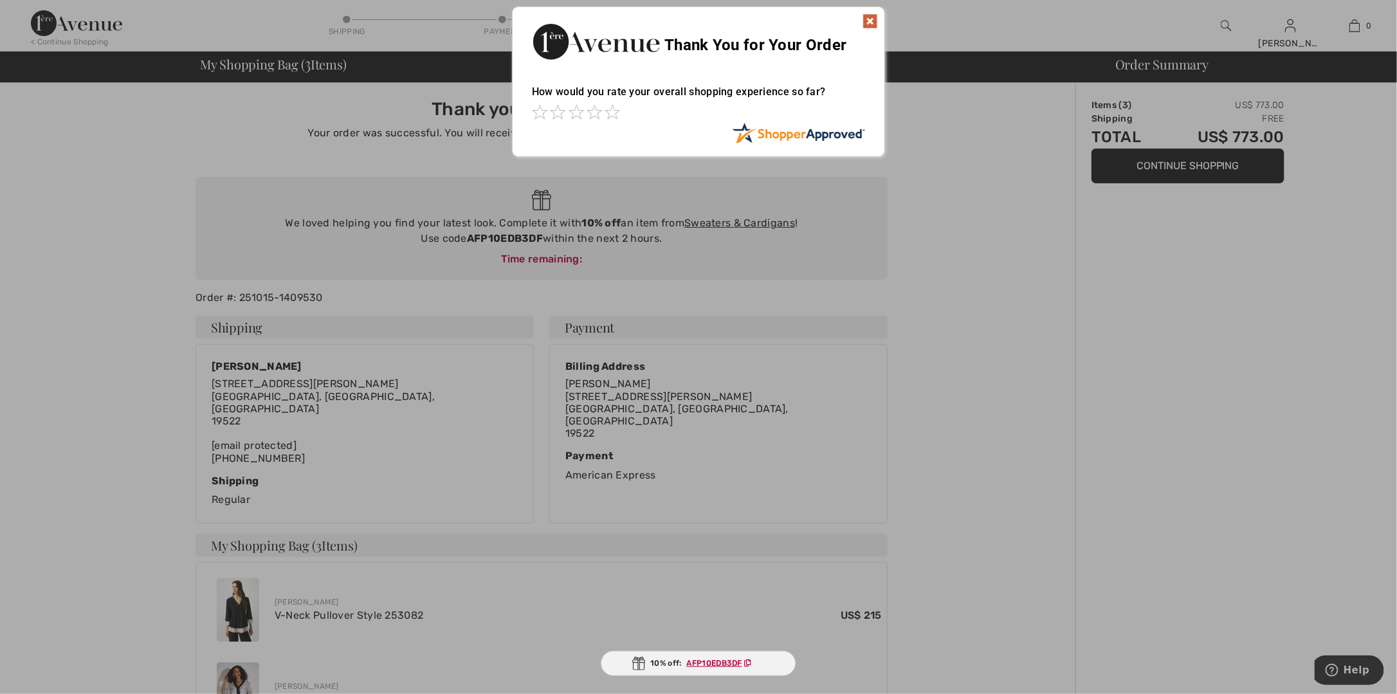
click at [1247, 251] on div at bounding box center [698, 347] width 1397 height 694
